Goal: Communication & Community: Answer question/provide support

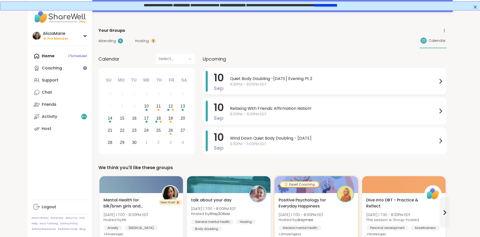
click at [274, 75] on div "Quiet Body Doubling -[DATE] Evening Pt 2 6:30PM - 8:00PM EDT" at bounding box center [336, 81] width 213 height 21
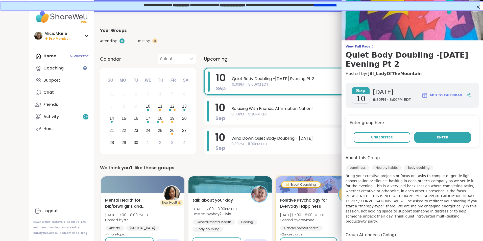
click at [437, 138] on span "Enter" at bounding box center [442, 137] width 11 height 5
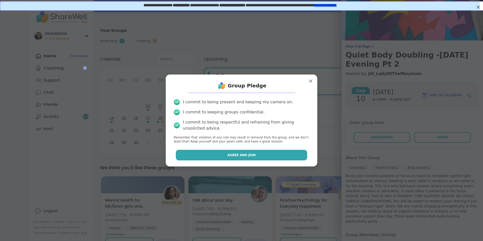
click at [293, 151] on button "Agree and Join" at bounding box center [242, 155] width 132 height 11
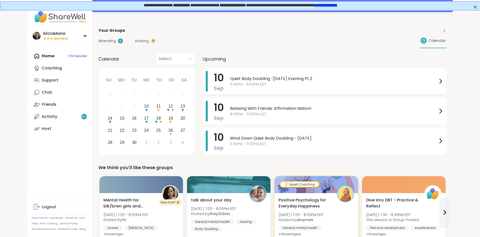
click at [235, 77] on span "Quiet Body Doubling -[DATE] Evening Pt 2" at bounding box center [333, 79] width 207 height 6
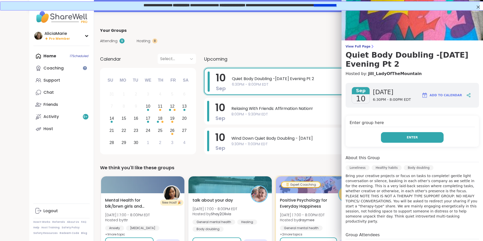
click at [235, 134] on button "Enter" at bounding box center [412, 137] width 63 height 11
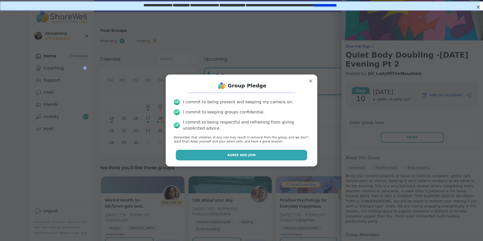
click at [235, 156] on button "Agree and Join" at bounding box center [242, 155] width 132 height 11
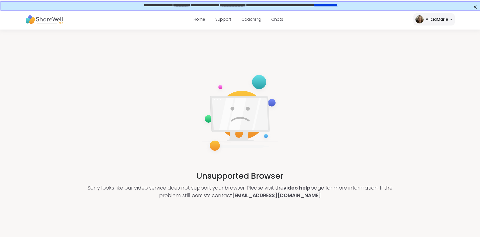
click at [193, 20] on link "Home" at bounding box center [199, 19] width 12 height 6
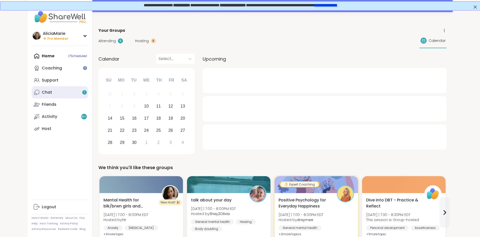
click at [76, 95] on link "Chat 1" at bounding box center [60, 92] width 56 height 12
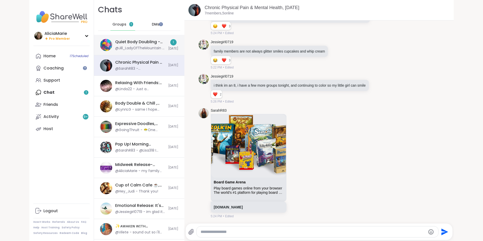
click at [148, 39] on div "Quiet Body Doubling -[DATE] Evening Pt 2, [DATE]" at bounding box center [140, 42] width 50 height 6
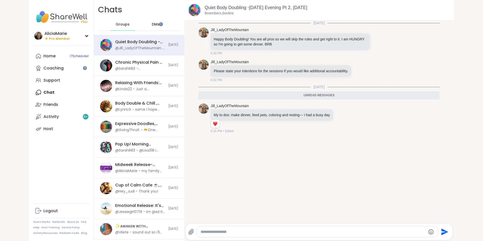
click at [232, 224] on div "Send" at bounding box center [319, 232] width 267 height 16
click at [234, 227] on div at bounding box center [318, 232] width 242 height 11
click at [235, 229] on div at bounding box center [318, 232] width 242 height 11
click at [231, 231] on textarea "Type your message" at bounding box center [313, 232] width 225 height 5
type textarea "**********"
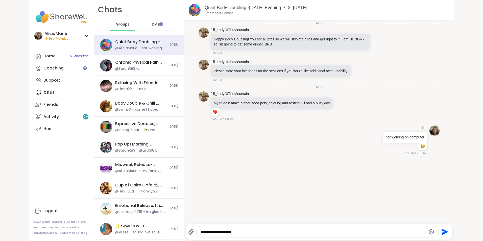
click at [231, 231] on textarea "**********" at bounding box center [313, 232] width 225 height 5
type textarea "**********"
click at [61, 58] on link "Home 17 Scheduled" at bounding box center [61, 56] width 56 height 12
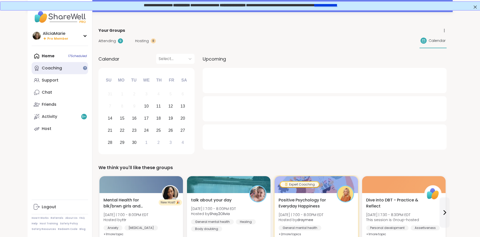
click at [63, 70] on link "Coaching" at bounding box center [60, 68] width 56 height 12
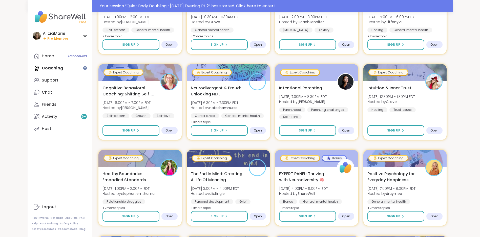
scroll to position [298, 0]
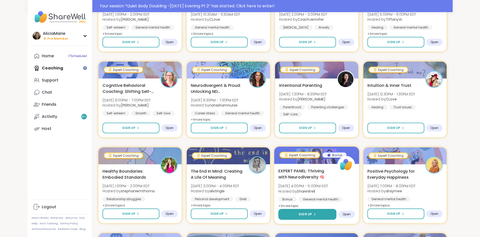
click at [235, 211] on button "Sign Up" at bounding box center [307, 214] width 58 height 11
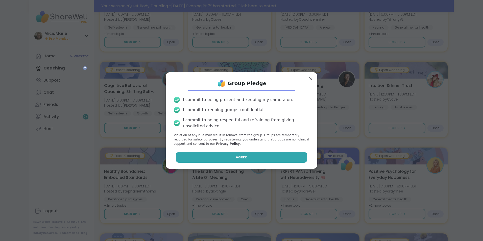
click at [235, 156] on button "Agree" at bounding box center [242, 157] width 132 height 11
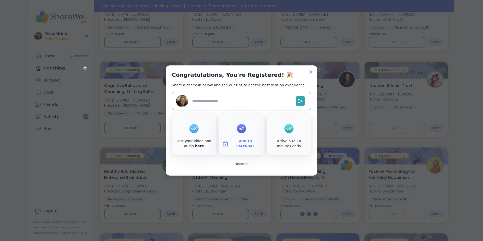
type textarea "*"
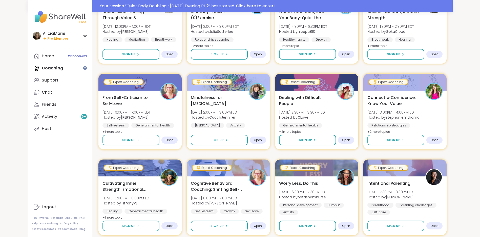
scroll to position [649, 0]
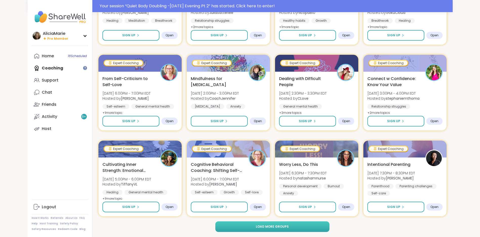
click at [235, 229] on button "Load more groups" at bounding box center [272, 227] width 114 height 11
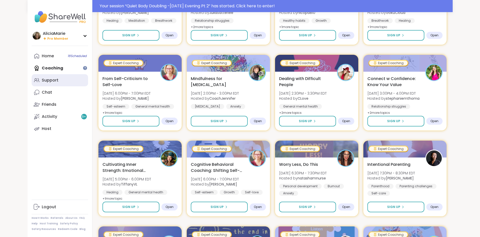
click at [70, 76] on link "Support" at bounding box center [60, 80] width 56 height 12
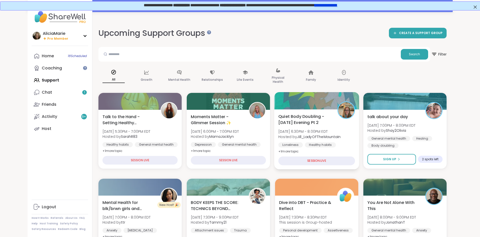
click at [235, 127] on div "Quiet Body Doubling -[DATE] Evening Pt 2 [DATE] 6:30PM - 8:00PM EDT Hosted by […" at bounding box center [316, 134] width 77 height 41
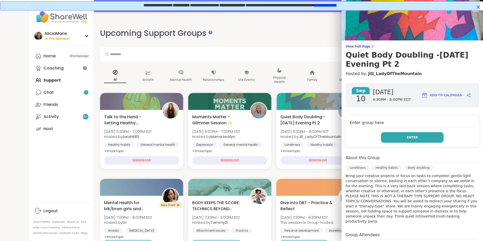
click at [235, 140] on button "Enter" at bounding box center [412, 137] width 63 height 11
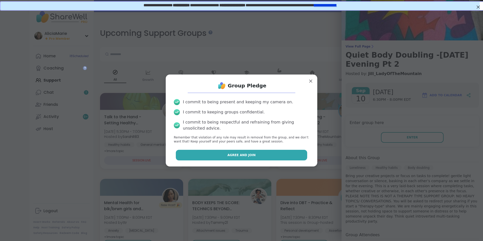
click at [235, 158] on button "Agree and Join" at bounding box center [242, 155] width 132 height 11
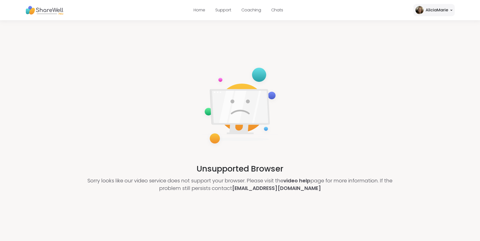
click at [235, 115] on img at bounding box center [239, 106] width 79 height 84
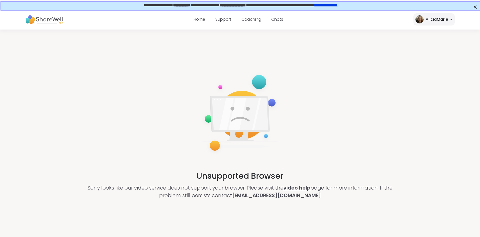
click at [235, 188] on link "video help" at bounding box center [296, 188] width 27 height 7
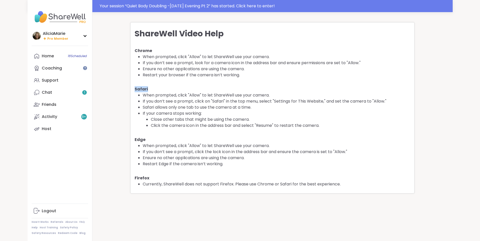
drag, startPoint x: 155, startPoint y: 86, endPoint x: 131, endPoint y: 94, distance: 25.1
click at [131, 94] on div "ShareWell Video Help Chrome When prompted, click "Allow" to let ShareWell use y…" at bounding box center [272, 107] width 284 height 171
drag, startPoint x: 151, startPoint y: 136, endPoint x: 133, endPoint y: 134, distance: 17.3
click at [133, 134] on div "ShareWell Video Help Chrome When prompted, click "Allow" to let ShareWell use y…" at bounding box center [272, 107] width 284 height 171
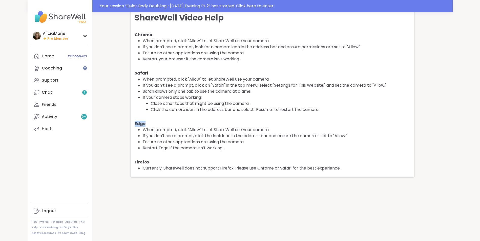
scroll to position [17, 0]
drag, startPoint x: 150, startPoint y: 134, endPoint x: 131, endPoint y: 121, distance: 23.1
click at [131, 121] on div "ShareWell Video Help Chrome When prompted, click "Allow" to let ShareWell use y…" at bounding box center [272, 91] width 284 height 171
copy h4 "Edge"
click at [235, 94] on li "If your camera stops working: Close other tabs that might be using the camera. …" at bounding box center [276, 103] width 267 height 18
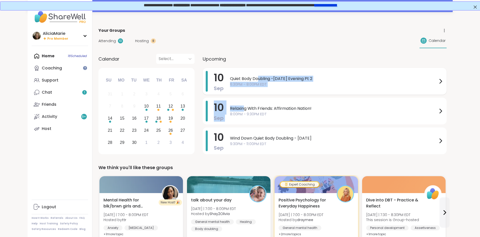
drag, startPoint x: 245, startPoint y: 104, endPoint x: 259, endPoint y: 75, distance: 31.3
click at [259, 75] on div "10 Sep Quiet Body Doubling -Wednesday Evening Pt 2 6:30PM - 8:00PM EDT 10 Sep R…" at bounding box center [324, 112] width 244 height 88
click at [259, 75] on div "Quiet Body Doubling -Wednesday Evening Pt 2 6:30PM - 8:00PM EDT" at bounding box center [336, 81] width 213 height 21
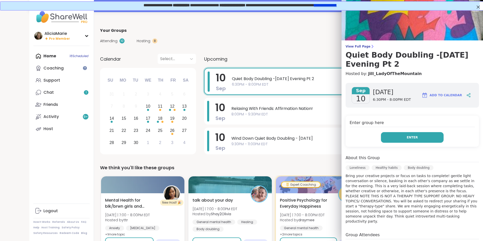
click at [404, 135] on button "Enter" at bounding box center [412, 137] width 63 height 11
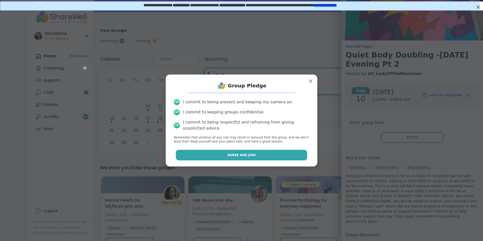
click at [280, 151] on button "Agree and Join" at bounding box center [242, 155] width 132 height 11
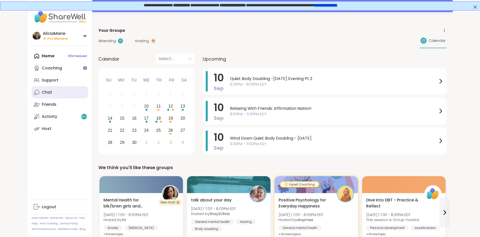
click at [59, 90] on link "Chat" at bounding box center [60, 92] width 56 height 12
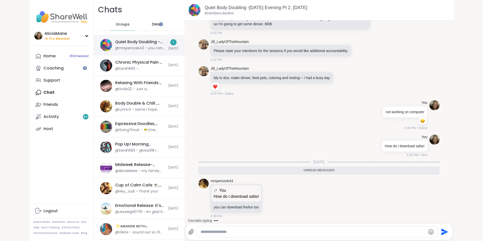
click at [147, 47] on div "@mrsperozek43 - you can download firefox too" at bounding box center [140, 48] width 50 height 5
click at [247, 233] on textarea "Type your message" at bounding box center [313, 232] width 225 height 5
click at [241, 234] on textarea "Type your message" at bounding box center [313, 232] width 225 height 5
type textarea "**********"
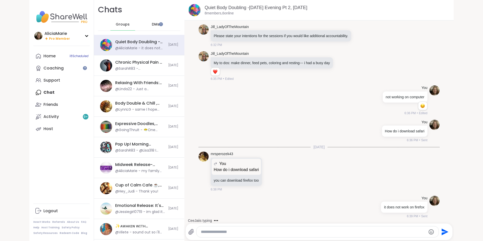
click at [261, 217] on div "CeeJai is typing" at bounding box center [320, 221] width 267 height 8
click at [261, 231] on textarea "Type your message" at bounding box center [313, 232] width 225 height 5
type textarea "**********"
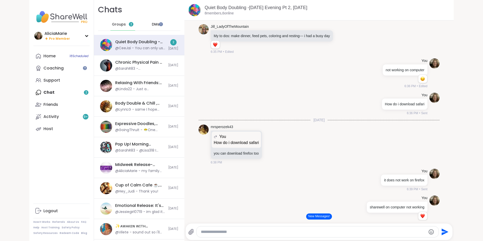
scroll to position [118, 0]
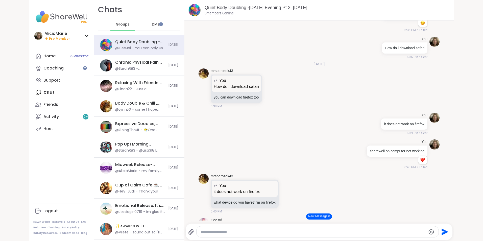
click at [419, 22] on div "You not working on computer 1 1 6:36 PM • Edited" at bounding box center [319, 17] width 241 height 34
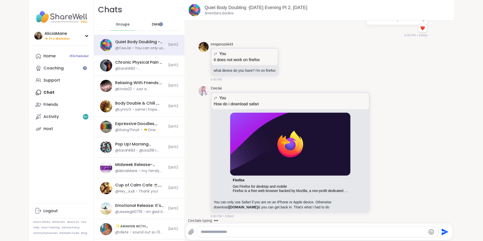
scroll to position [277, 0]
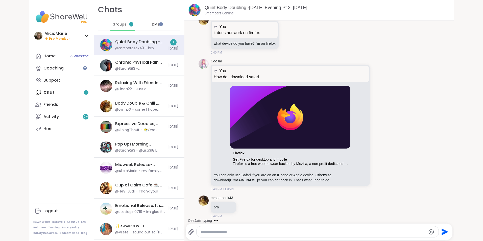
click at [285, 231] on textarea "Type your message" at bounding box center [313, 232] width 225 height 5
click at [280, 234] on textarea "Type your message" at bounding box center [313, 232] width 225 height 5
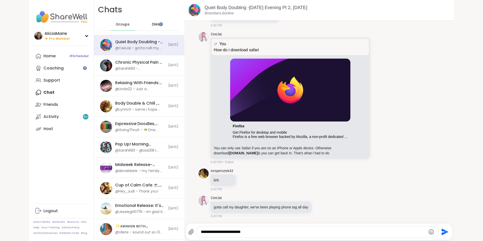
scroll to position [311, 0]
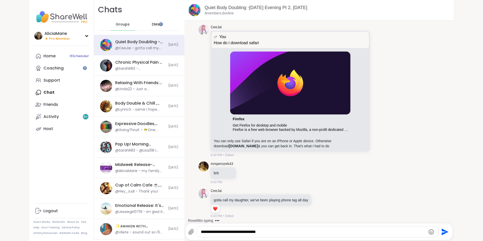
type textarea "**********"
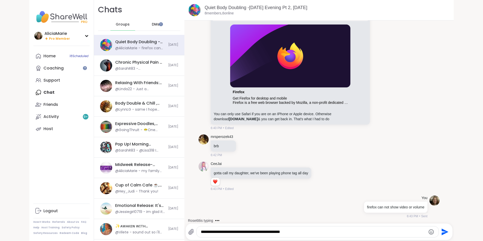
type textarea "**********"
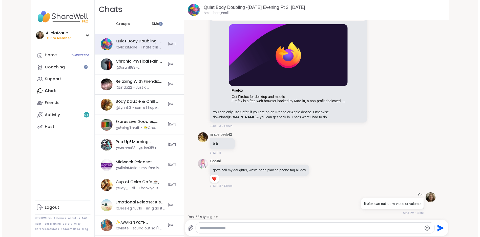
scroll to position [365, 0]
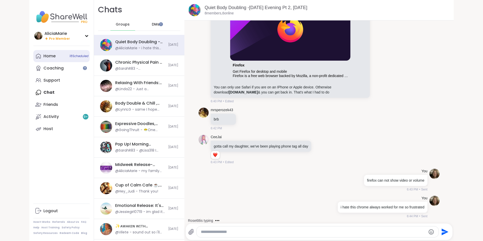
click at [63, 57] on link "Home 18 Scheduled" at bounding box center [61, 56] width 56 height 12
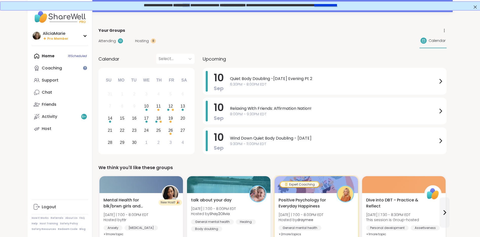
drag, startPoint x: 174, startPoint y: 7, endPoint x: 185, endPoint y: 7, distance: 10.6
click at [185, 7] on span "**********" at bounding box center [180, 5] width 17 height 4
drag, startPoint x: 188, startPoint y: 8, endPoint x: 155, endPoint y: 4, distance: 33.4
click at [155, 4] on span "**********" at bounding box center [240, 5] width 194 height 4
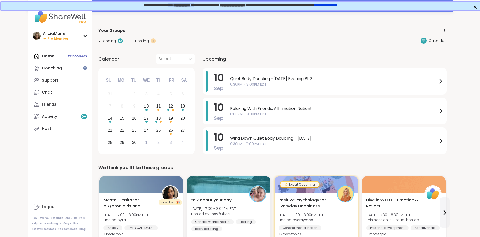
click at [175, 2] on div "**********" at bounding box center [240, 5] width 480 height 9
click at [334, 4] on link "**********" at bounding box center [325, 5] width 23 height 4
click at [85, 93] on span "1" at bounding box center [84, 92] width 1 height 4
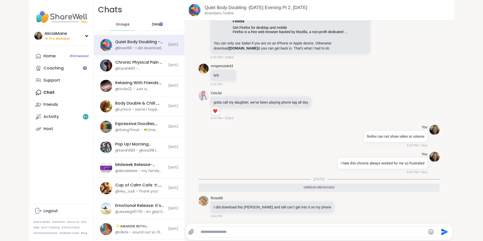
click at [223, 231] on textarea "Type your message" at bounding box center [313, 232] width 225 height 5
type textarea "*********"
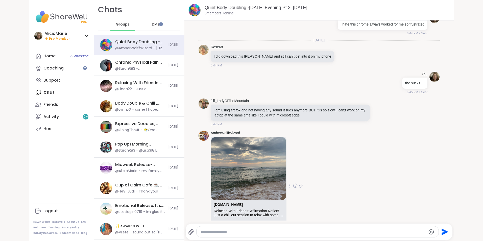
scroll to position [542, 0]
